Goal: Task Accomplishment & Management: Use online tool/utility

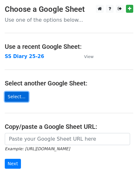
click at [18, 96] on link "Select..." at bounding box center [17, 97] width 24 height 10
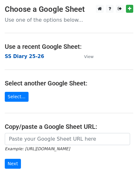
click at [34, 59] on strong "SS Diary 25-26" at bounding box center [24, 56] width 39 height 6
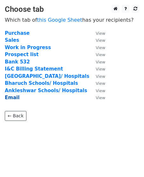
click at [14, 99] on strong "Email" at bounding box center [12, 97] width 15 height 6
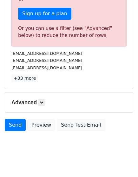
scroll to position [232, 0]
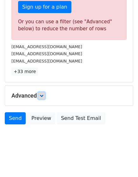
click at [43, 94] on icon at bounding box center [42, 96] width 4 height 4
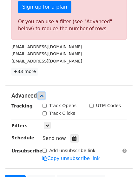
scroll to position [267, 0]
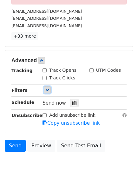
click at [49, 88] on icon at bounding box center [47, 90] width 4 height 4
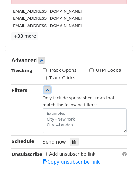
click at [49, 88] on icon at bounding box center [47, 90] width 4 height 4
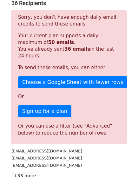
scroll to position [117, 0]
